Goal: Task Accomplishment & Management: Check status

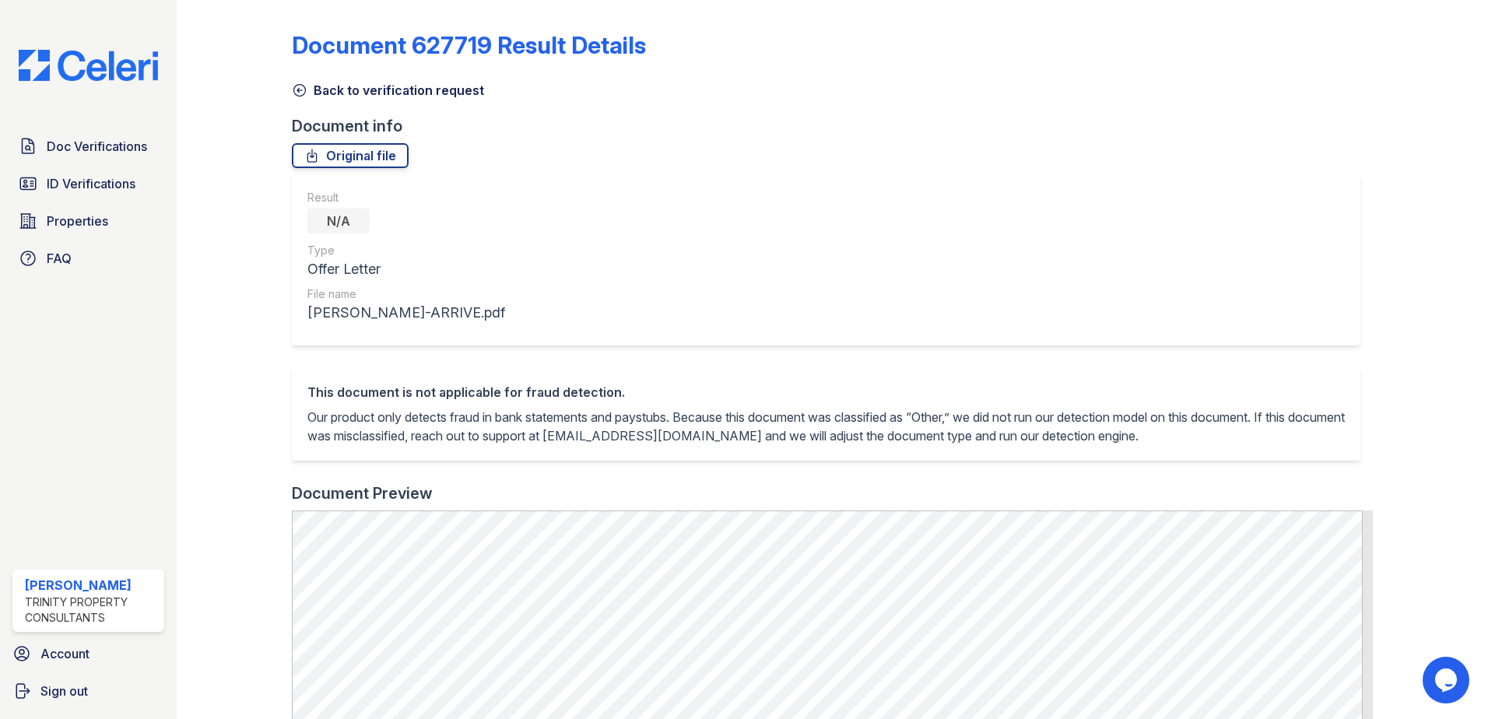
scroll to position [290, 0]
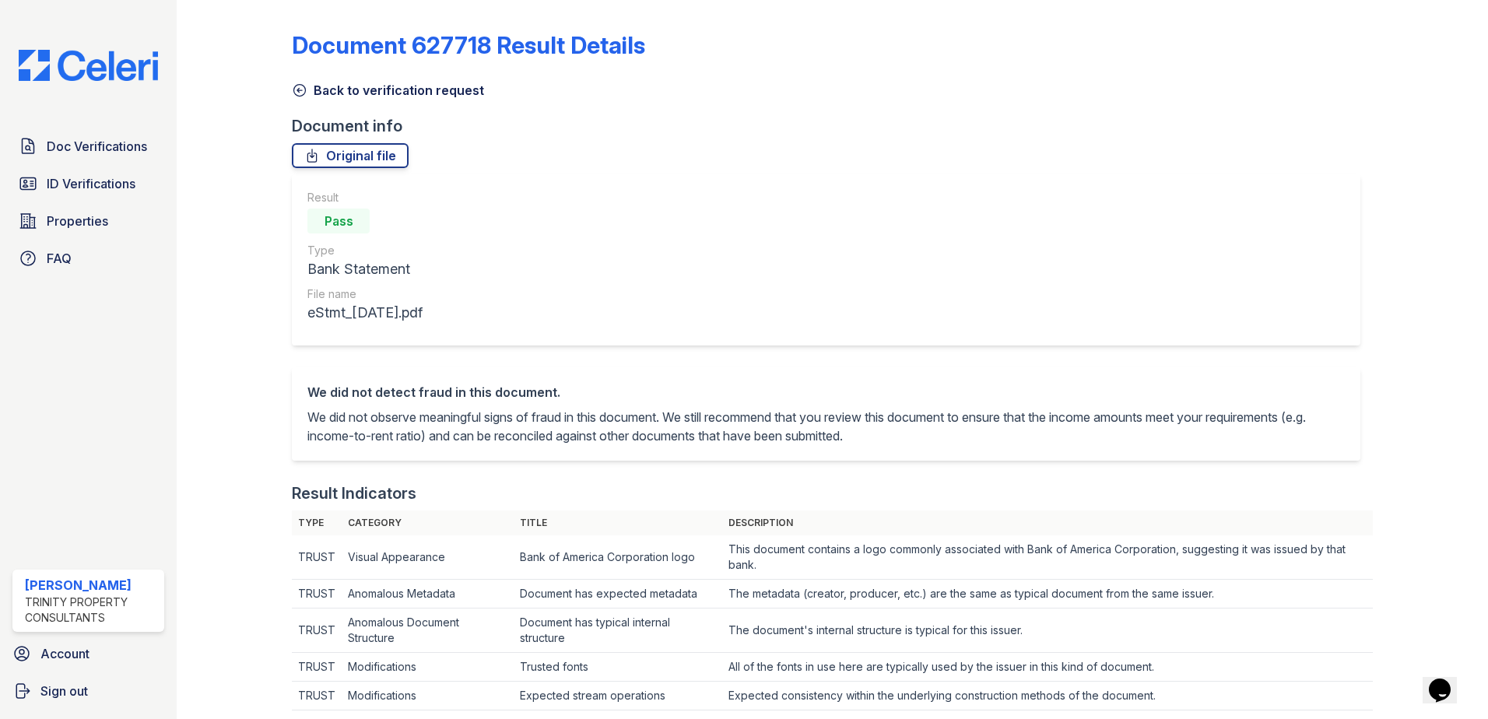
scroll to position [807, 0]
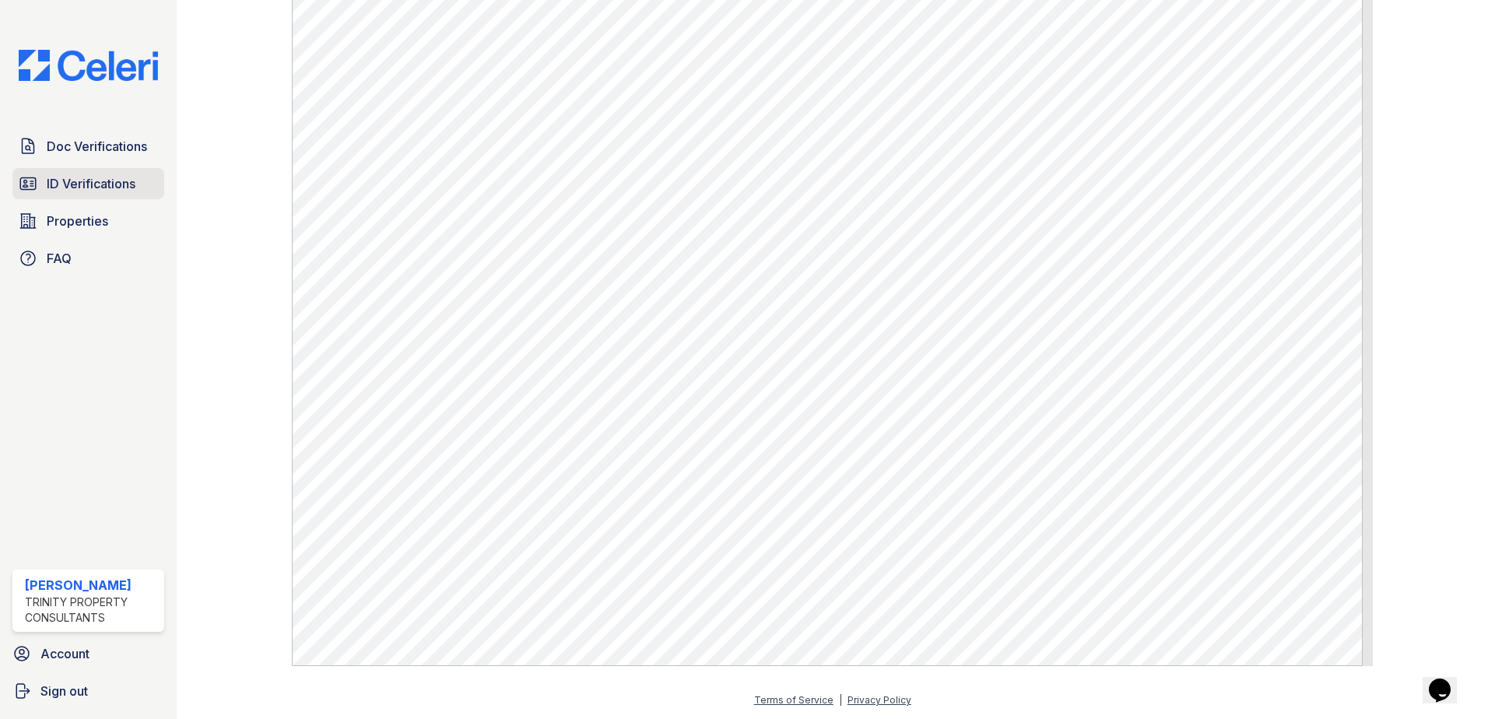
click at [60, 183] on span "ID Verifications" at bounding box center [91, 183] width 89 height 19
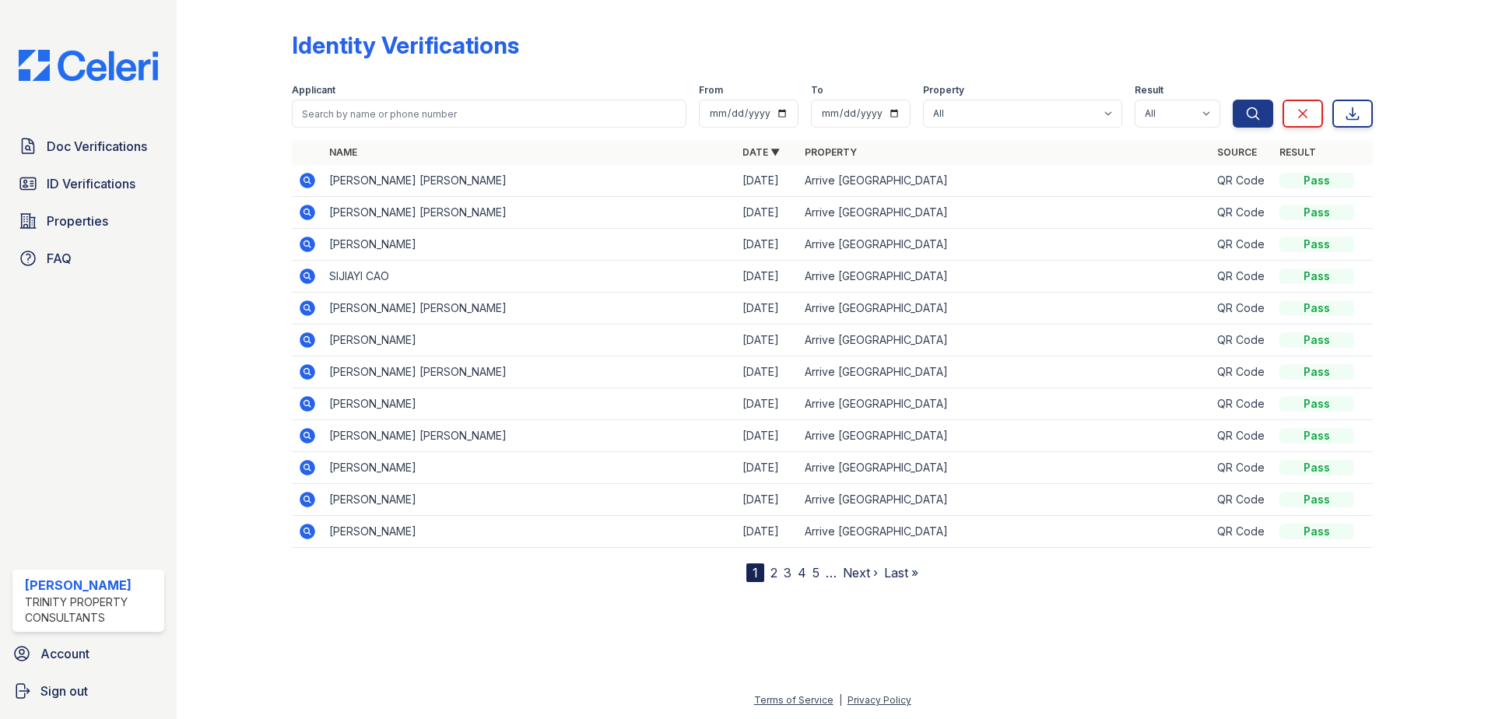
click at [306, 339] on icon at bounding box center [306, 339] width 4 height 4
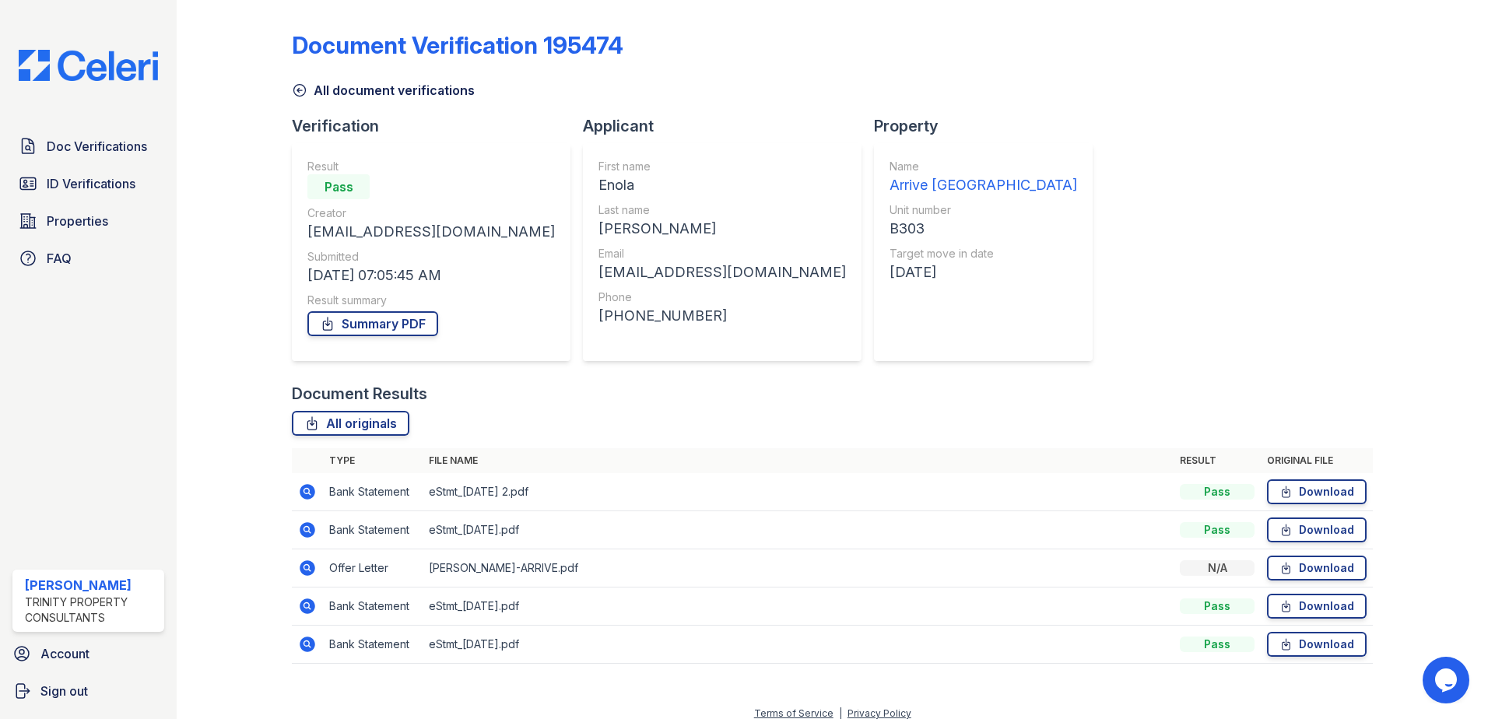
click at [314, 561] on icon at bounding box center [307, 568] width 19 height 19
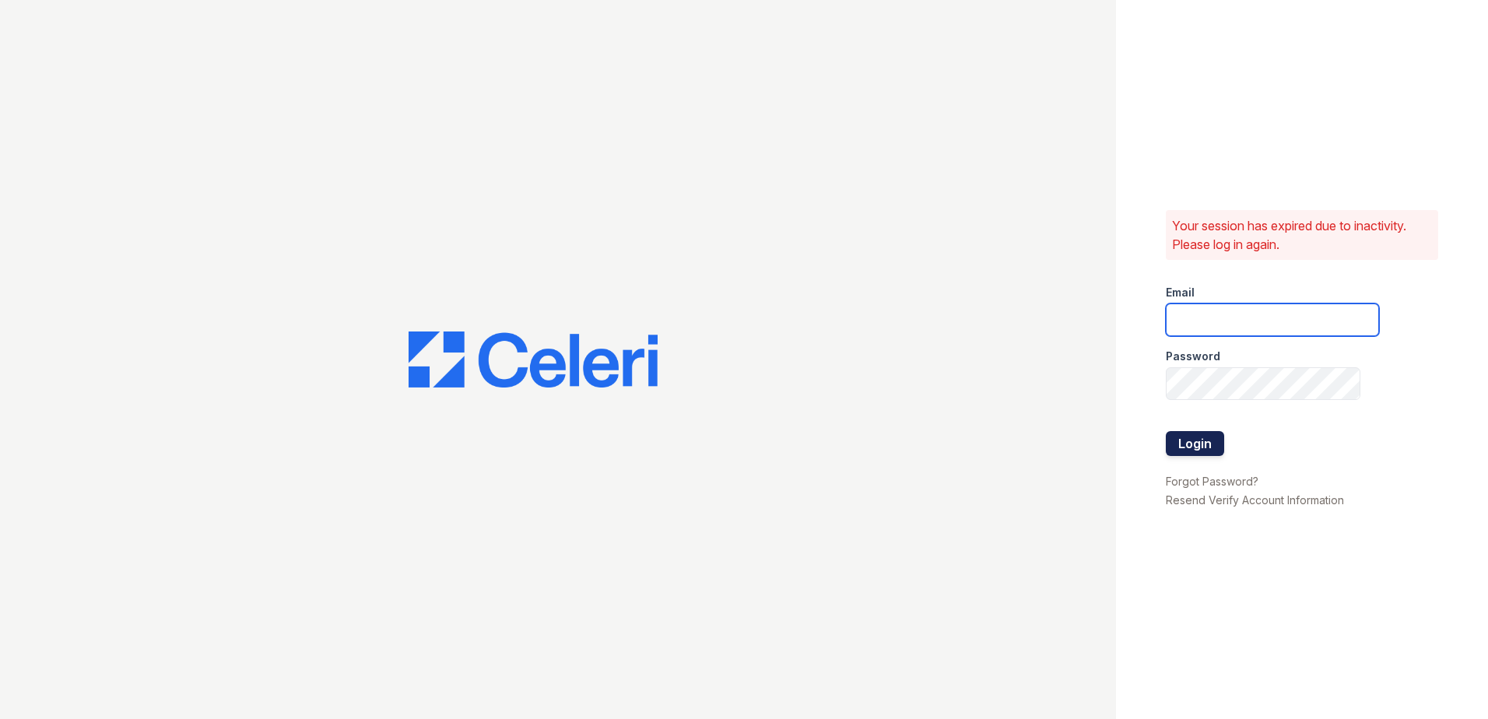
type input "[EMAIL_ADDRESS][DOMAIN_NAME]"
click at [1185, 448] on button "Login" at bounding box center [1195, 443] width 58 height 25
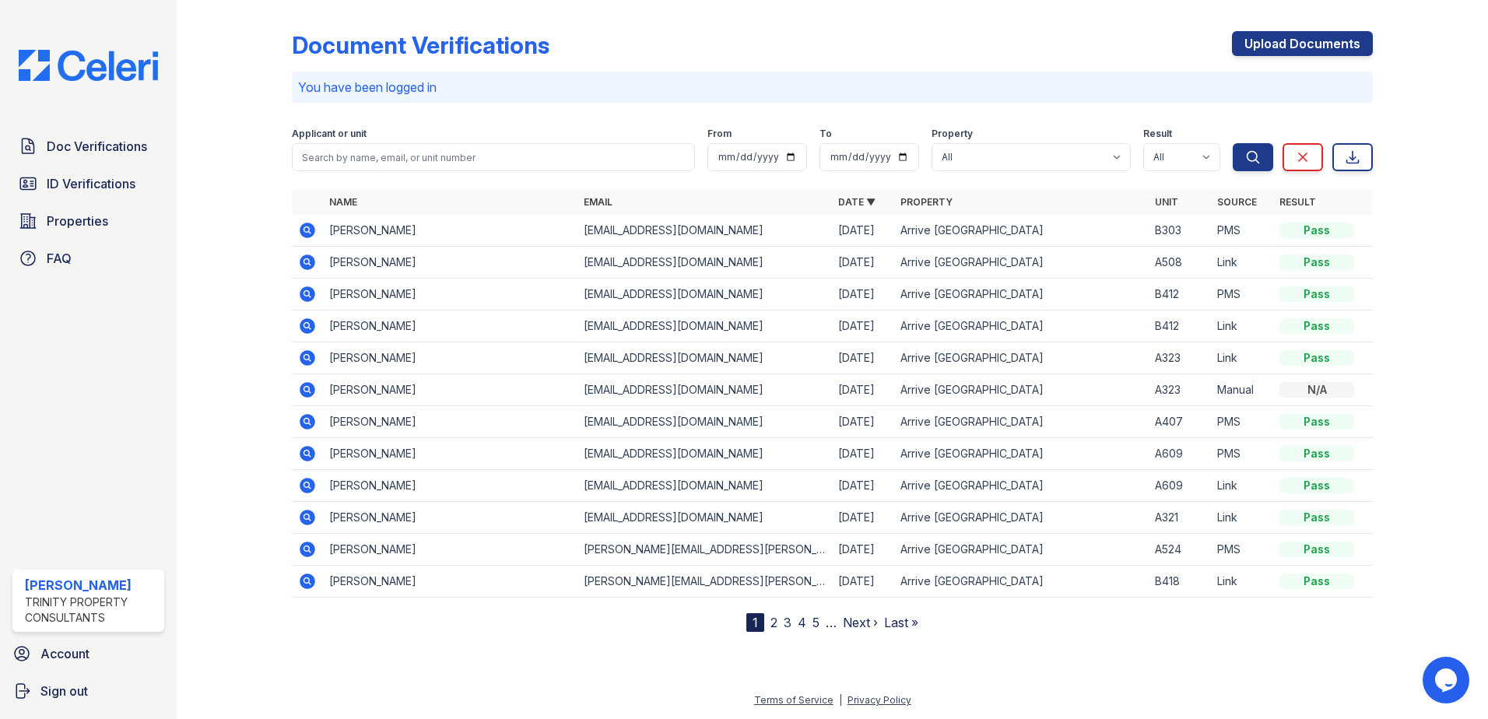
click at [304, 230] on icon at bounding box center [307, 230] width 19 height 19
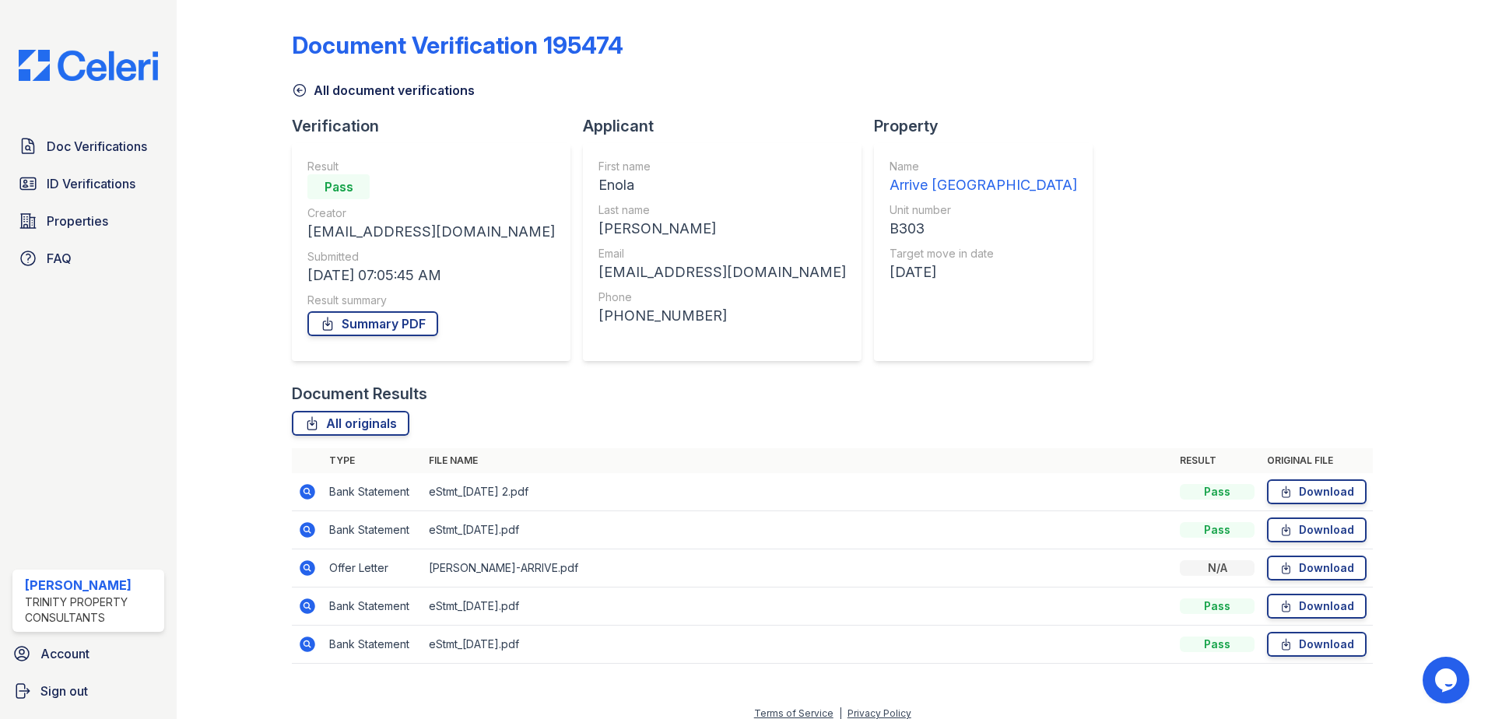
click at [314, 574] on icon at bounding box center [307, 568] width 19 height 19
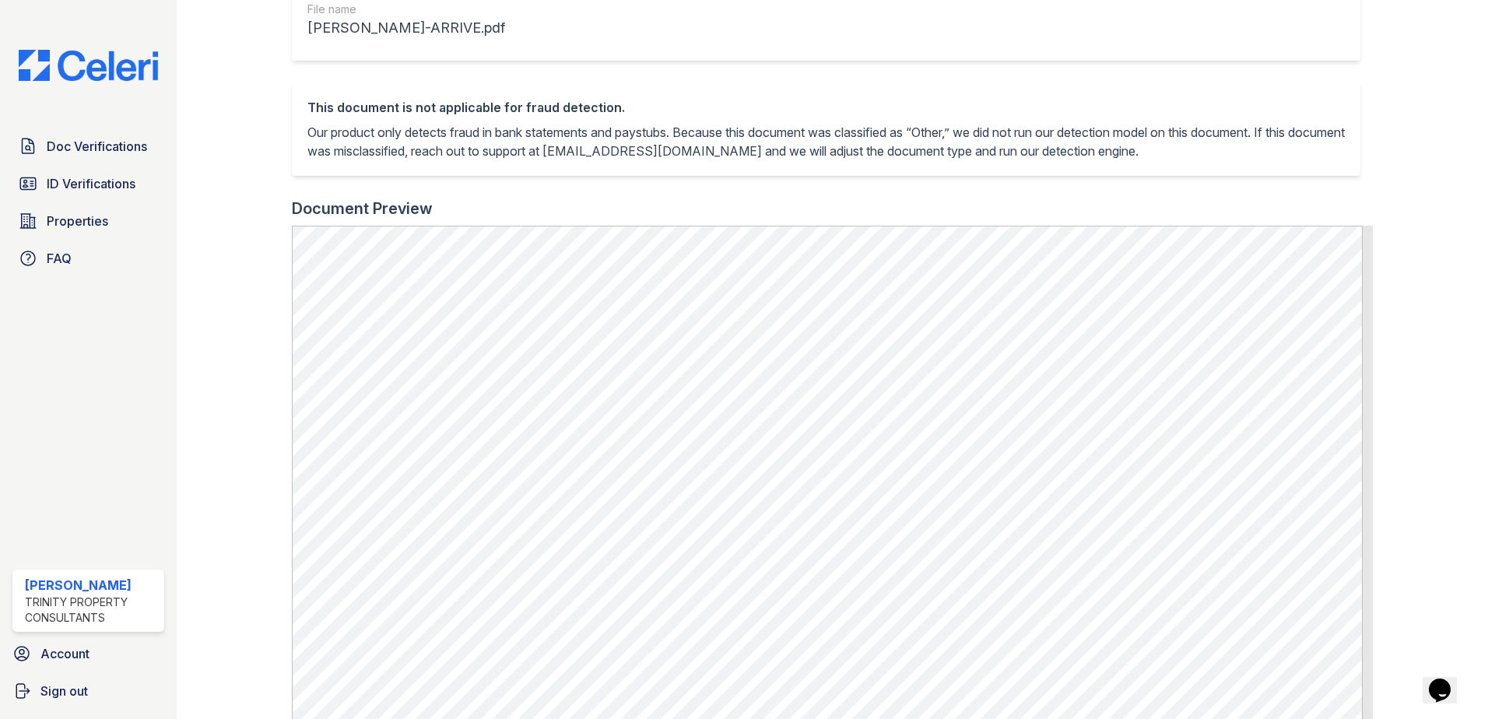
scroll to position [389, 0]
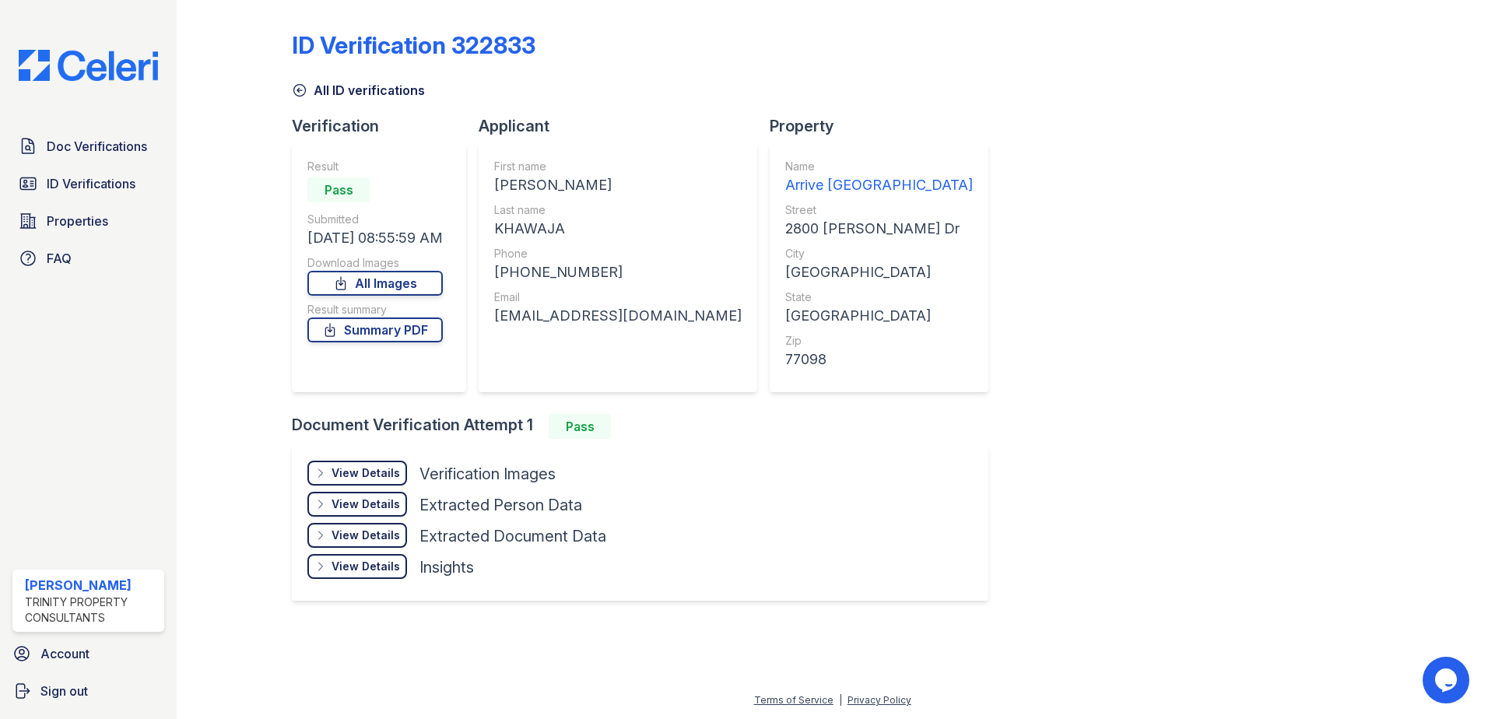
click at [390, 475] on div "View Details" at bounding box center [366, 473] width 68 height 16
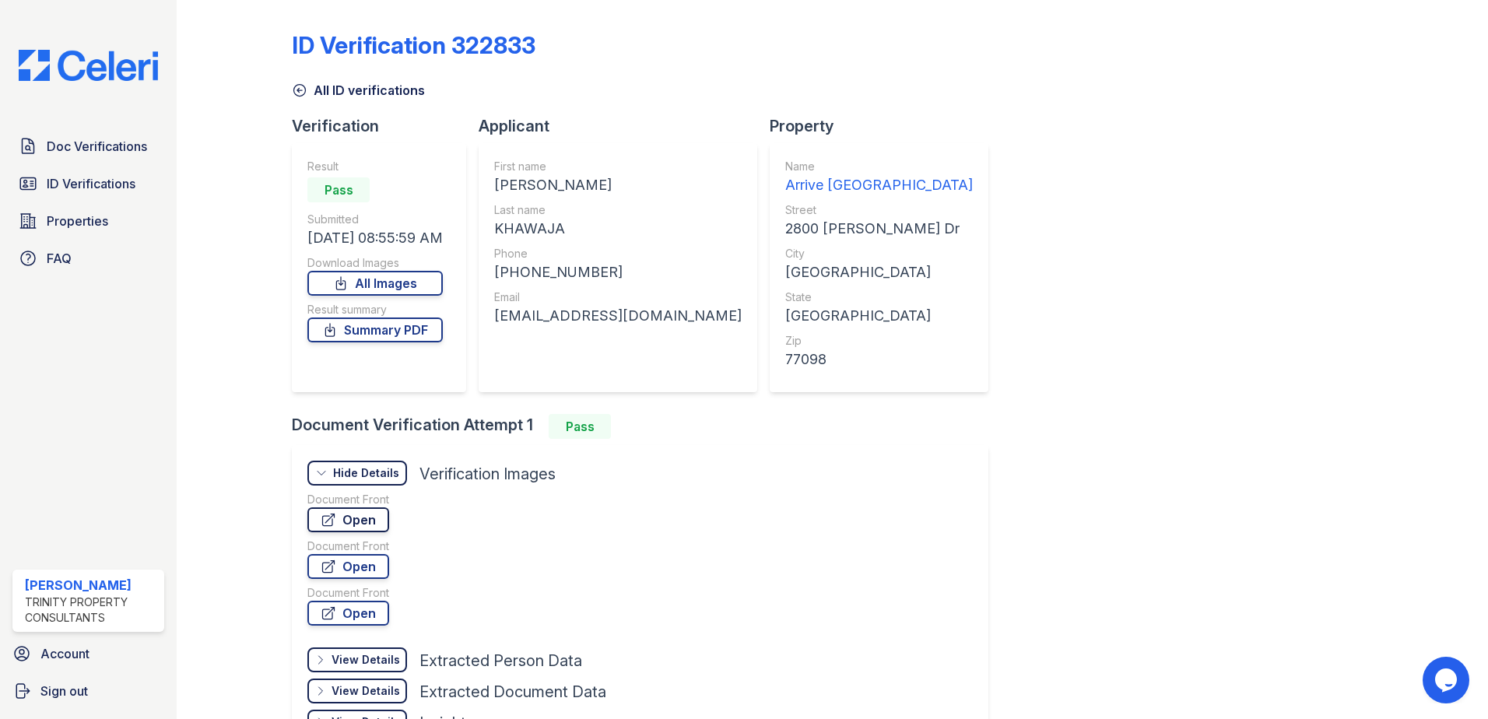
click at [361, 516] on link "Open" at bounding box center [348, 519] width 82 height 25
click at [370, 614] on link "Open" at bounding box center [348, 613] width 82 height 25
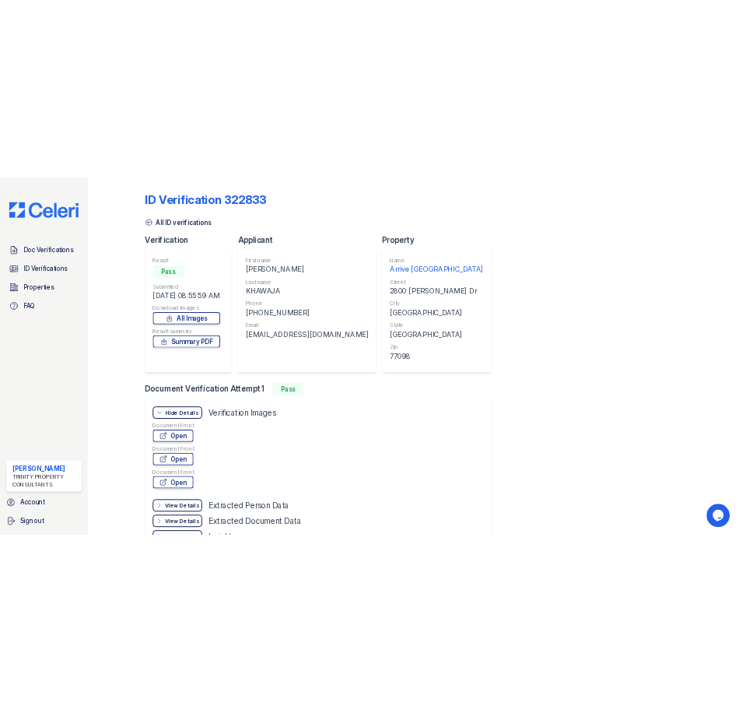
scroll to position [112, 0]
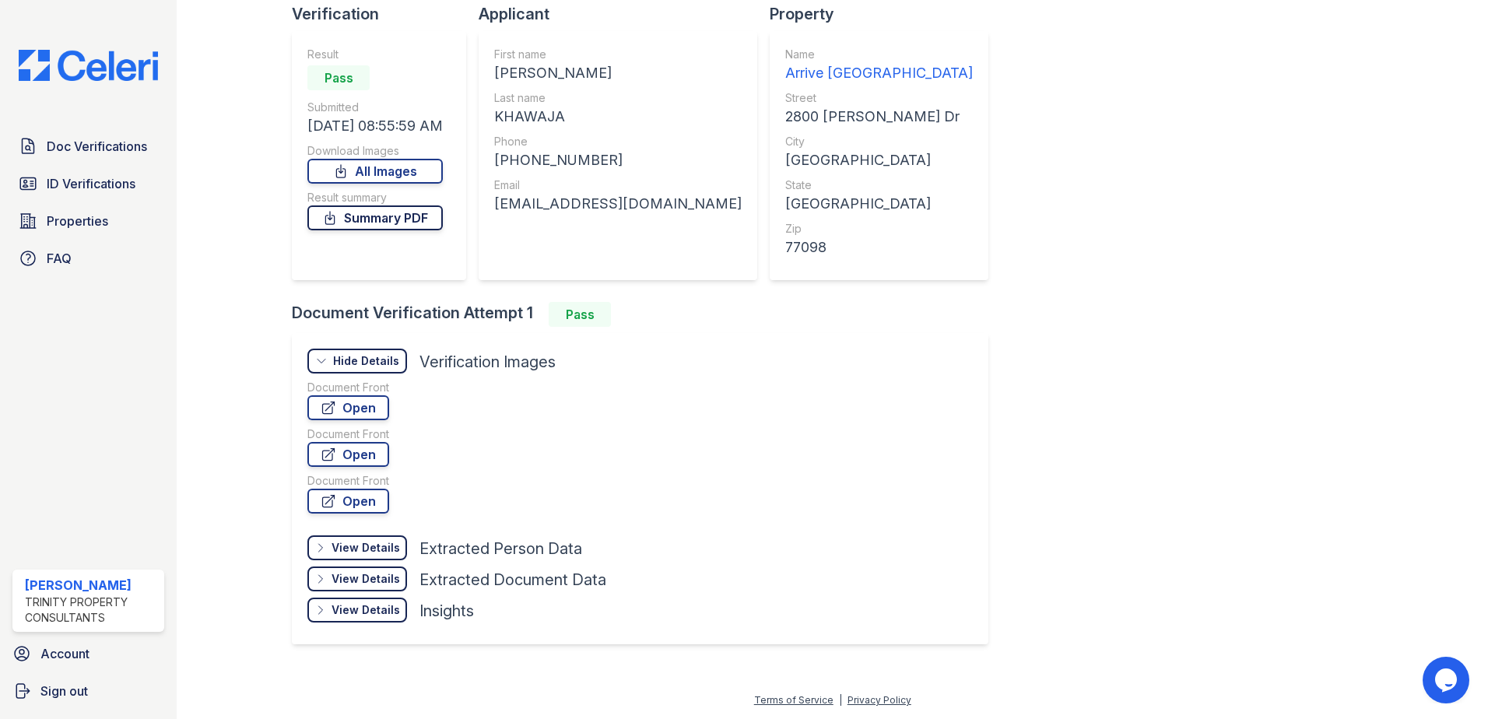
click at [392, 213] on link "Summary PDF" at bounding box center [374, 217] width 135 height 25
click at [390, 174] on link "All Images" at bounding box center [374, 171] width 135 height 25
click at [339, 407] on link "Open" at bounding box center [348, 407] width 82 height 25
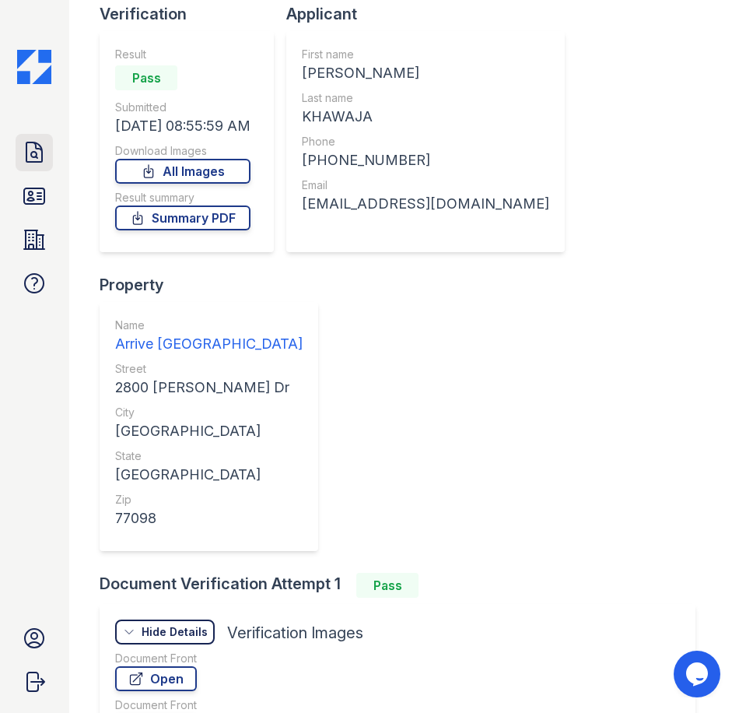
click at [48, 158] on link "Doc Verifications" at bounding box center [34, 152] width 37 height 37
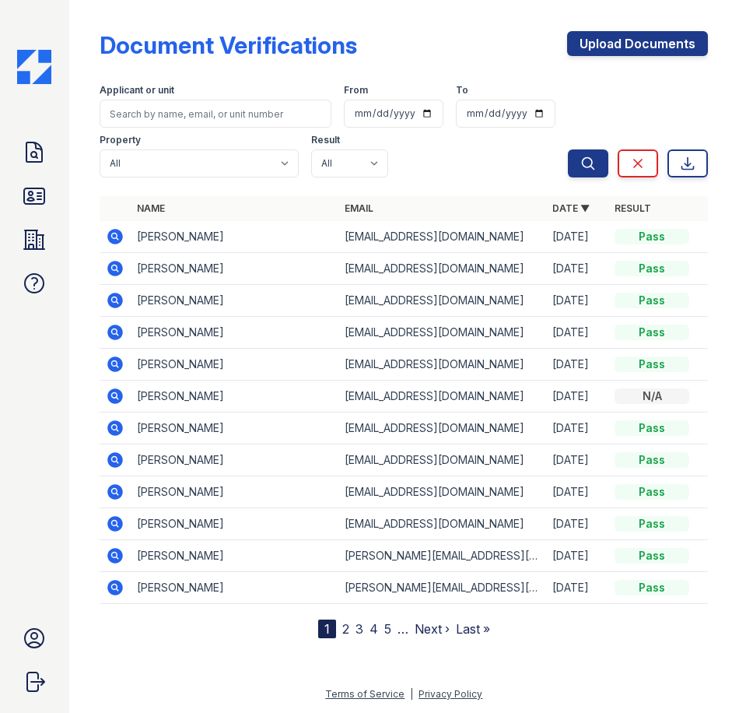
click at [113, 234] on icon at bounding box center [115, 236] width 19 height 19
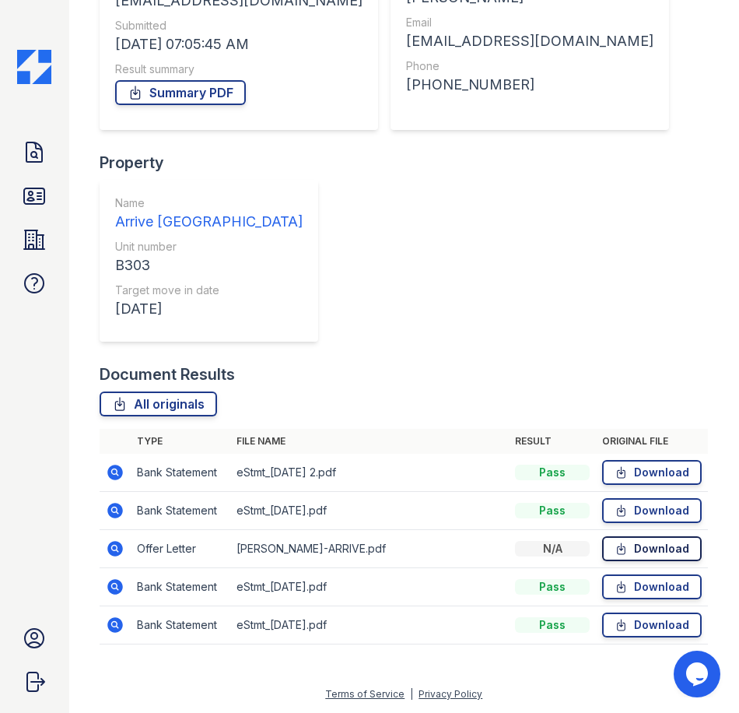
click at [620, 553] on link "Download" at bounding box center [652, 548] width 100 height 25
